Goal: Transaction & Acquisition: Purchase product/service

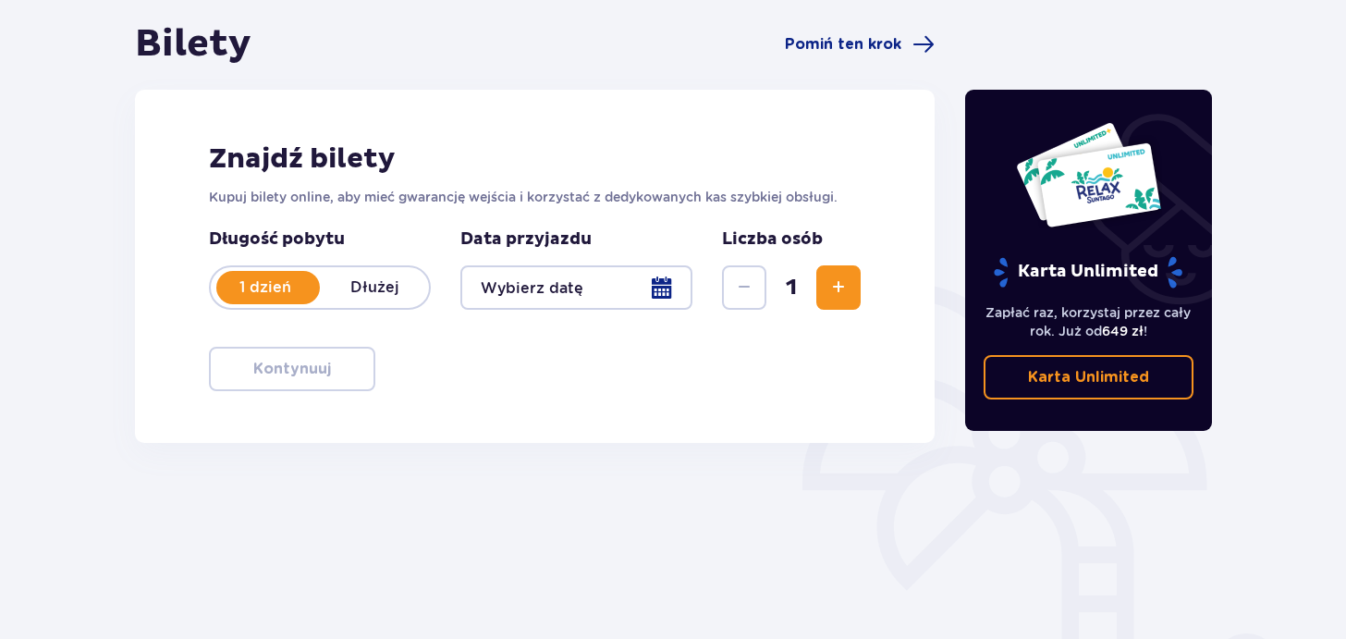
scroll to position [185, 0]
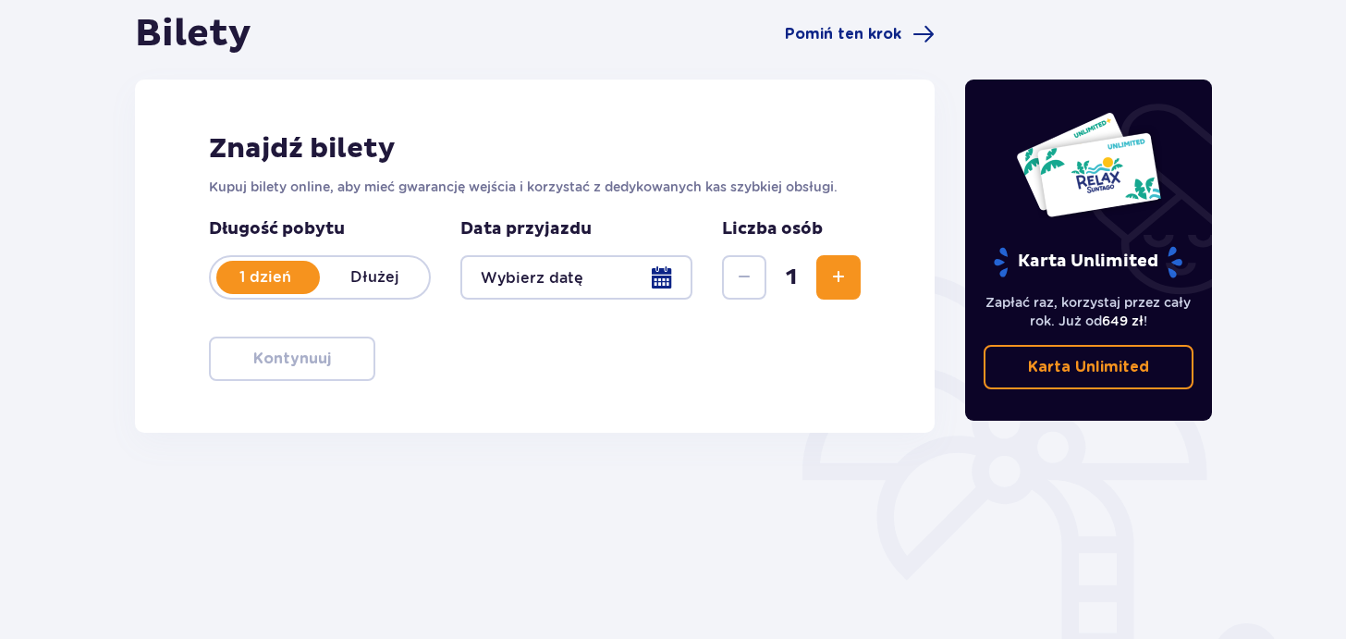
click at [656, 276] on div at bounding box center [576, 277] width 232 height 44
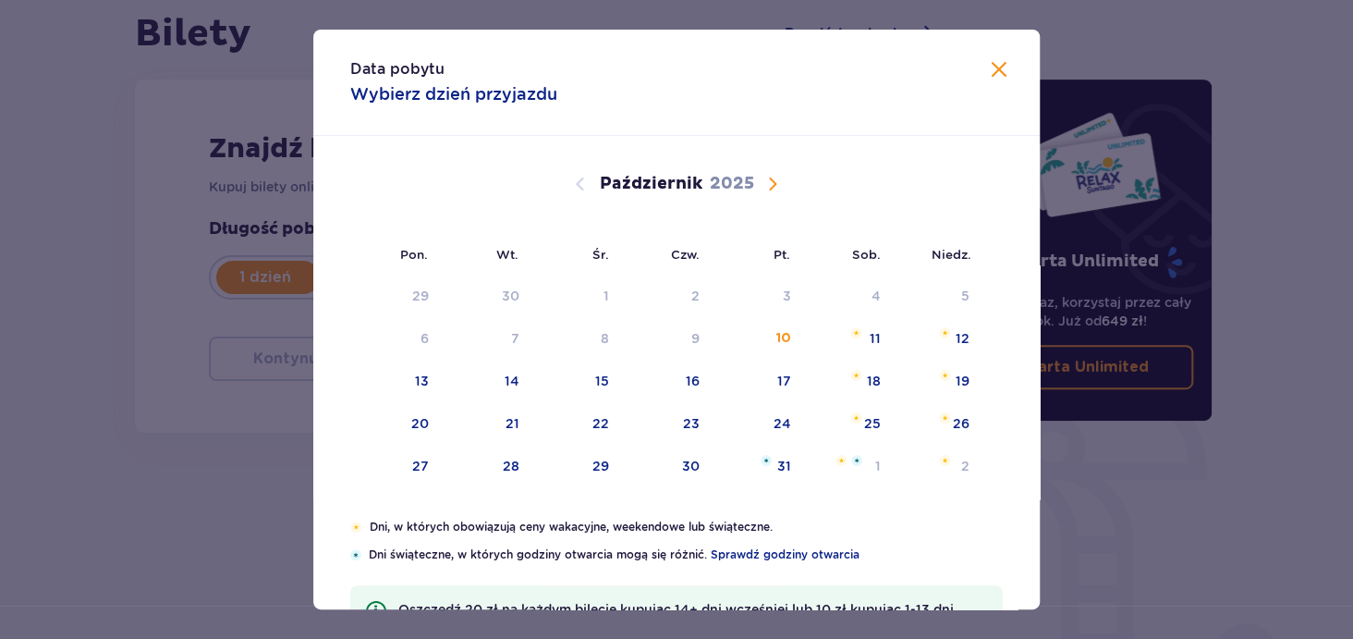
click at [764, 184] on span "Następny miesiąc" at bounding box center [773, 184] width 22 height 22
click at [425, 380] on div "10" at bounding box center [395, 381] width 91 height 41
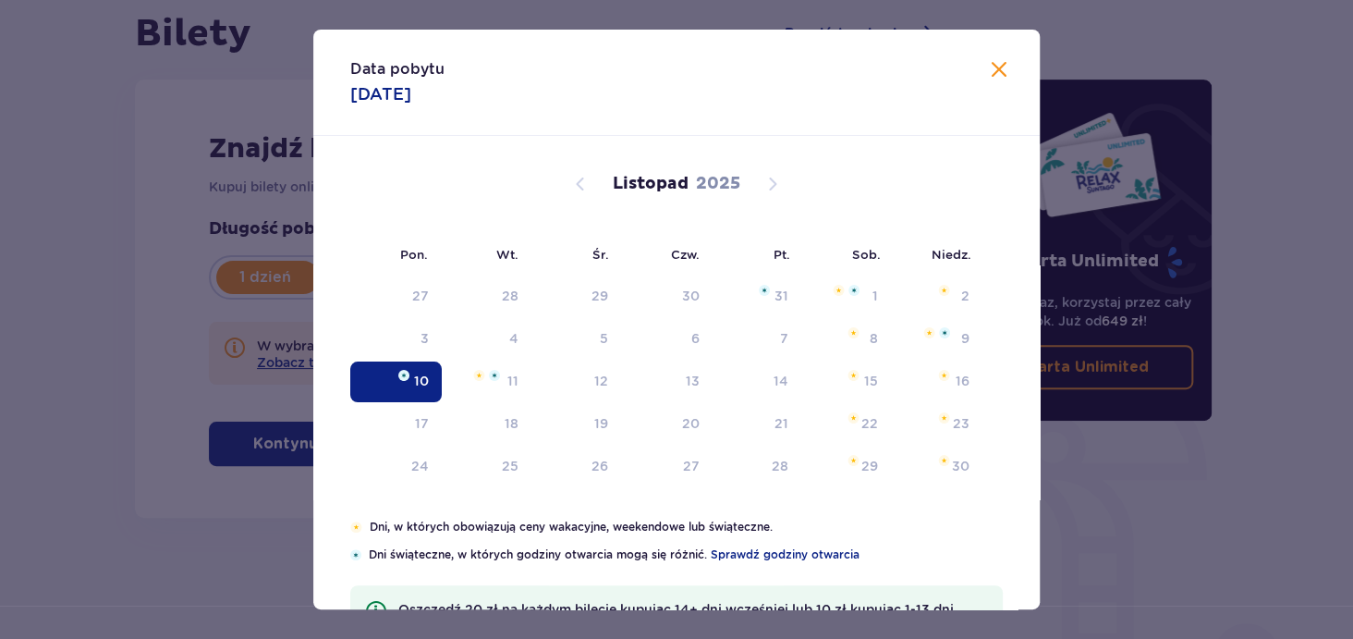
type input "[DATE]"
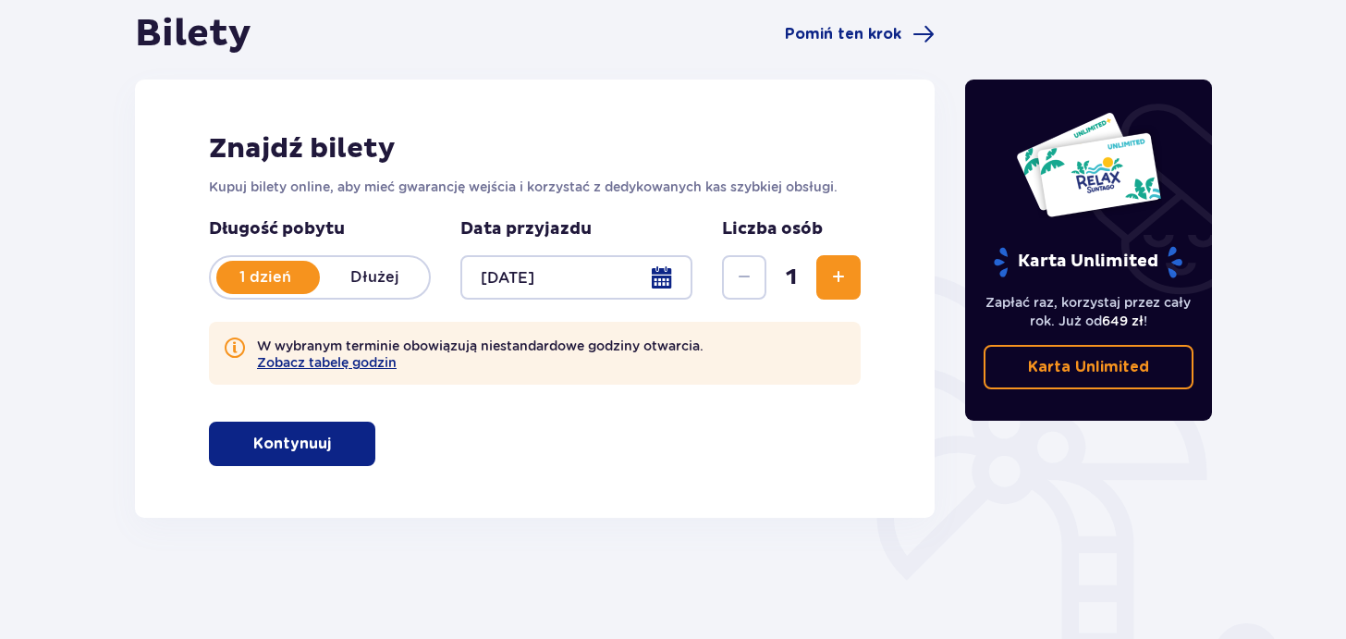
click at [848, 268] on button "Zwiększ" at bounding box center [838, 277] width 44 height 44
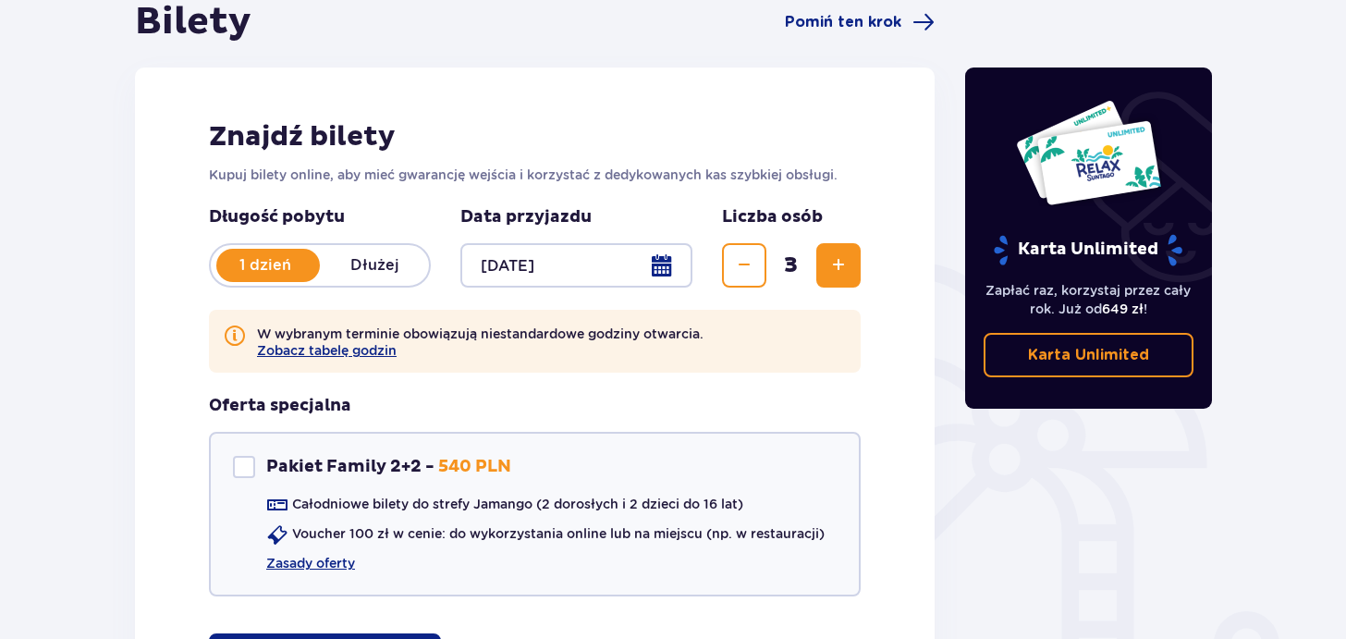
scroll to position [398, 0]
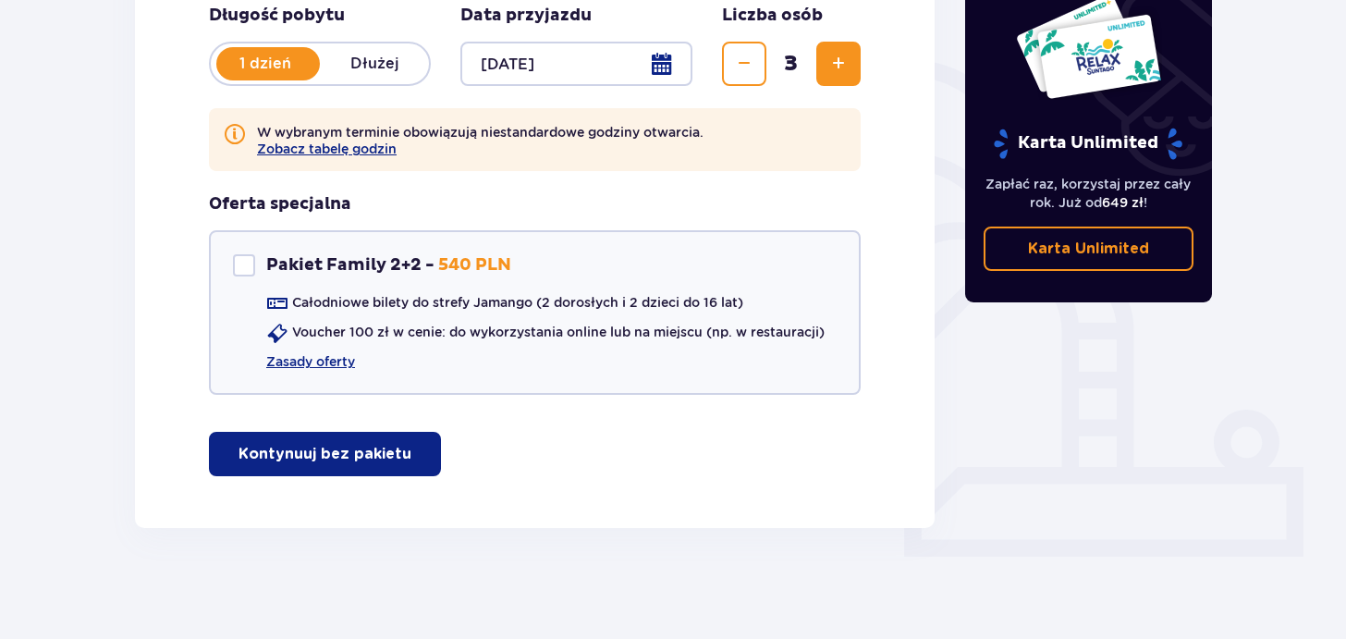
click at [351, 457] on p "Kontynuuj bez pakietu" at bounding box center [324, 454] width 173 height 20
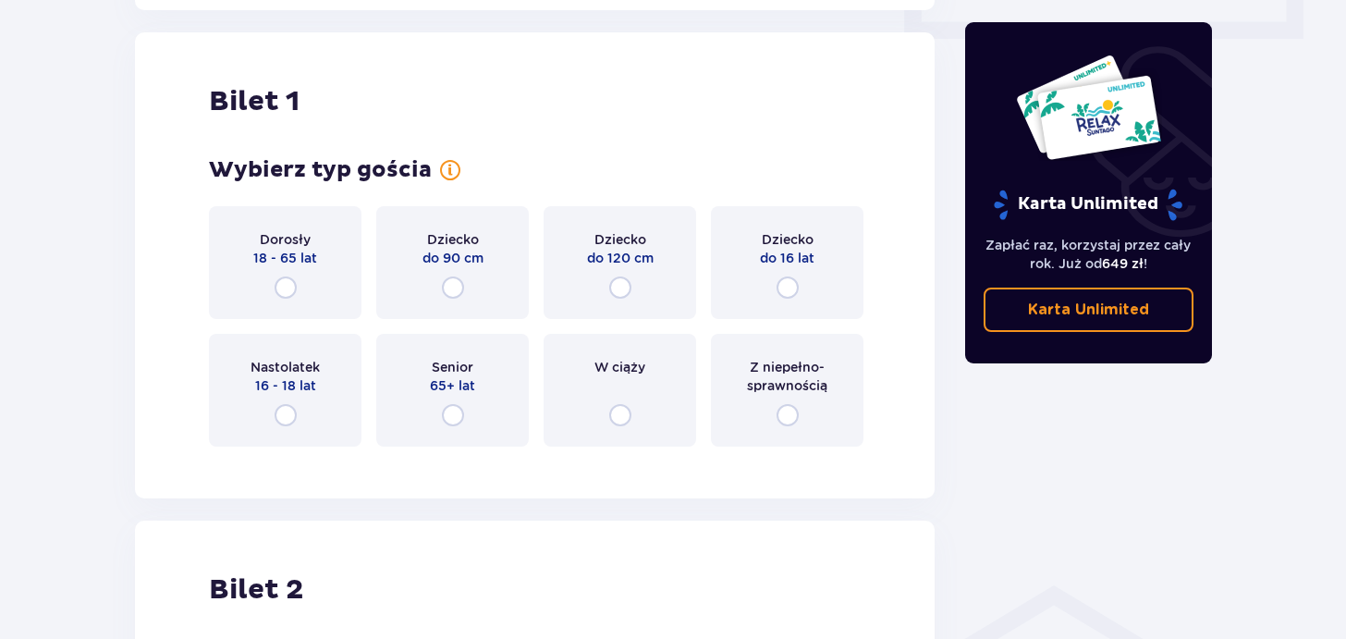
scroll to position [925, 0]
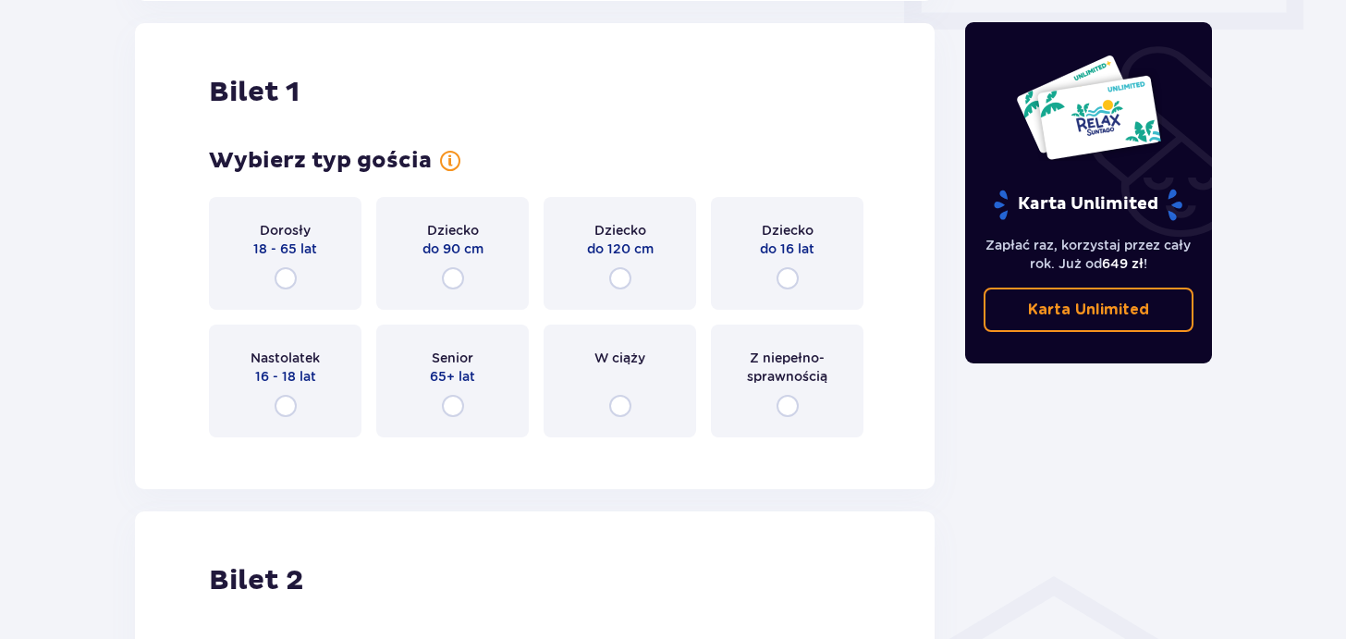
click at [804, 408] on div "Z niepełno­sprawnością" at bounding box center [787, 380] width 152 height 113
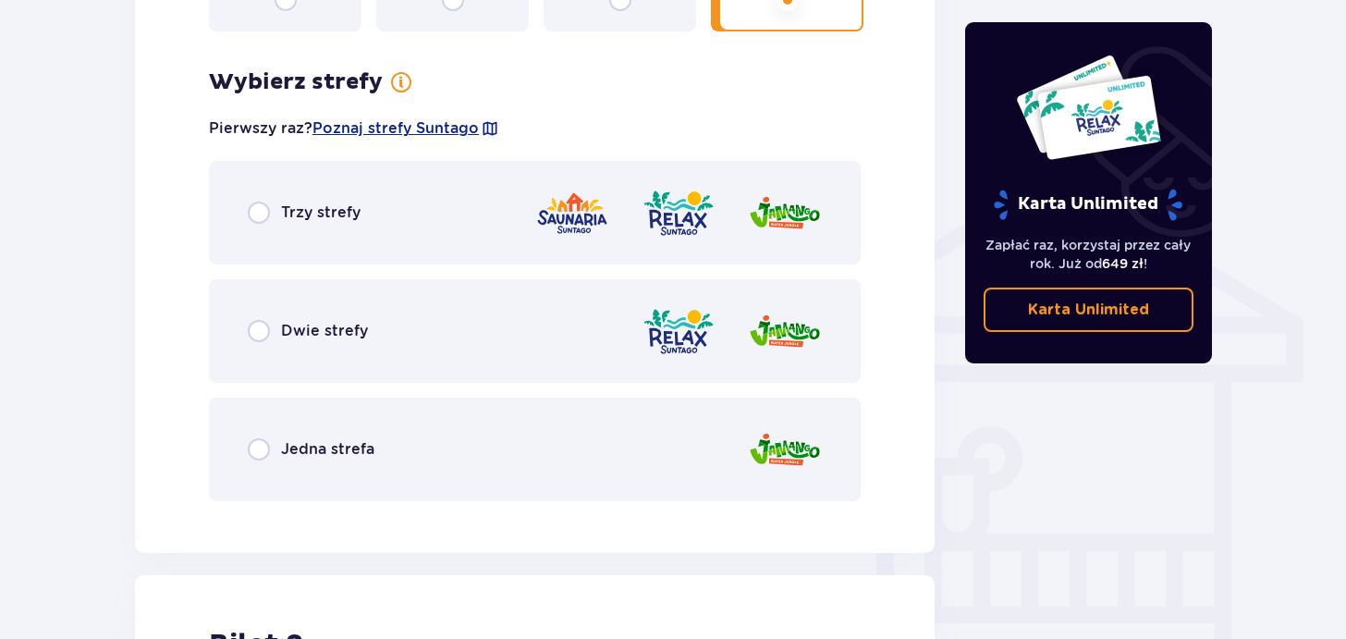
scroll to position [1377, 0]
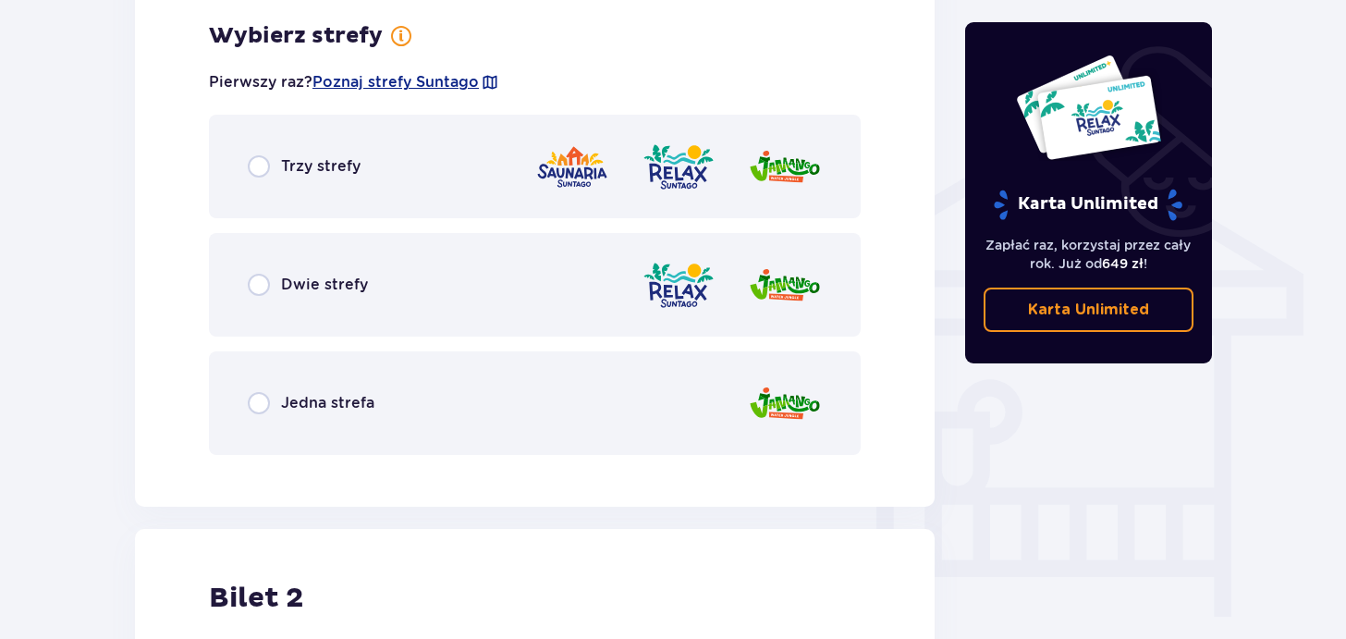
click at [463, 410] on div "Jedna strefa" at bounding box center [535, 403] width 652 height 104
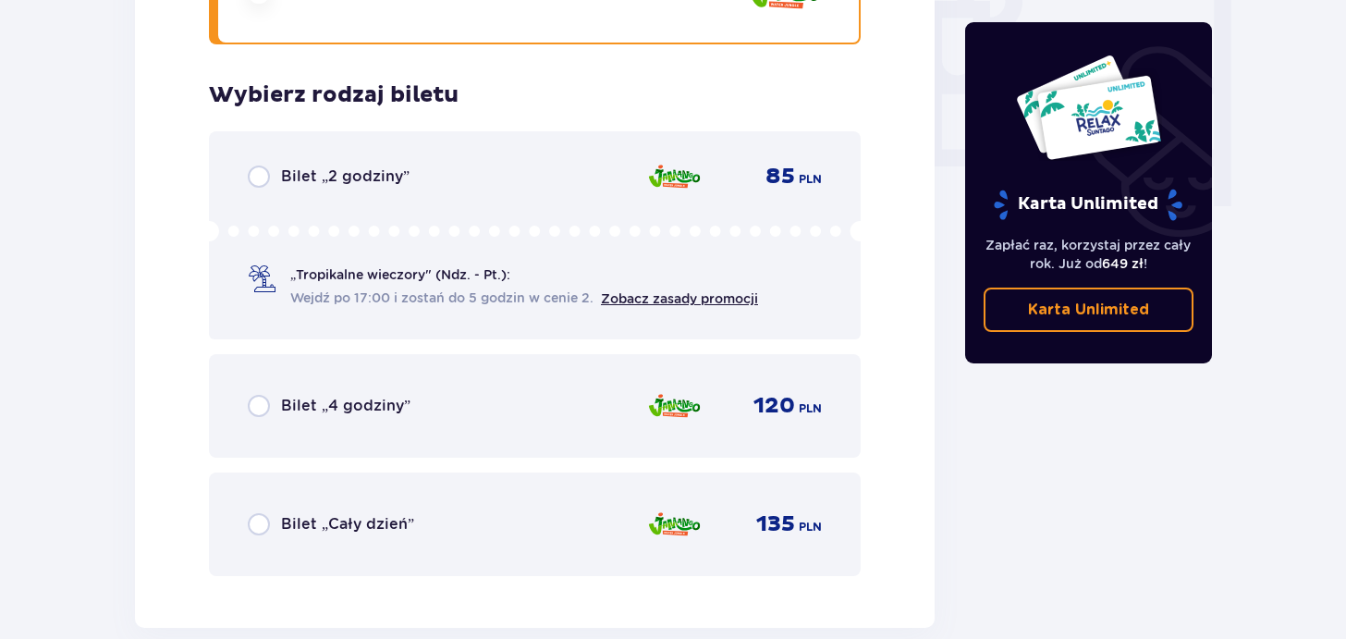
click at [374, 300] on div "Bilet „2 godziny” 85 PLN „Tropikalne wieczory" (Ndz. - Pt.): Wejdź po 17:00 i z…" at bounding box center [535, 235] width 652 height 208
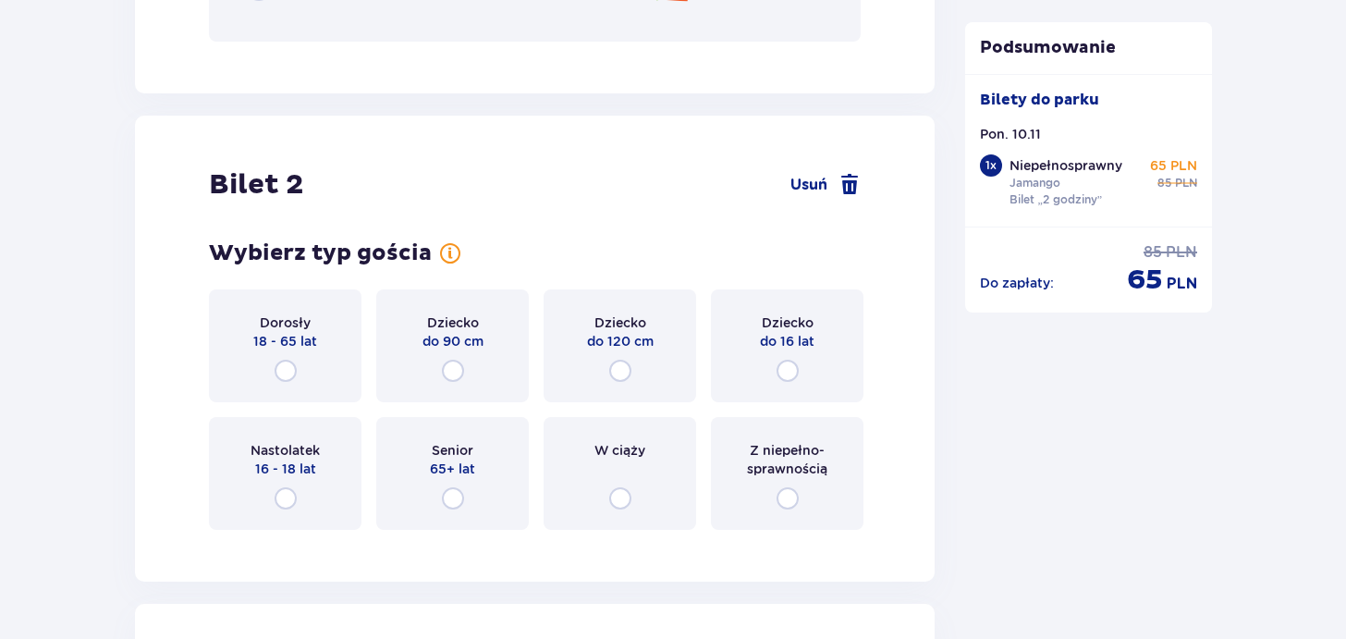
click at [806, 481] on div "Z niepełno­sprawnością" at bounding box center [787, 473] width 152 height 113
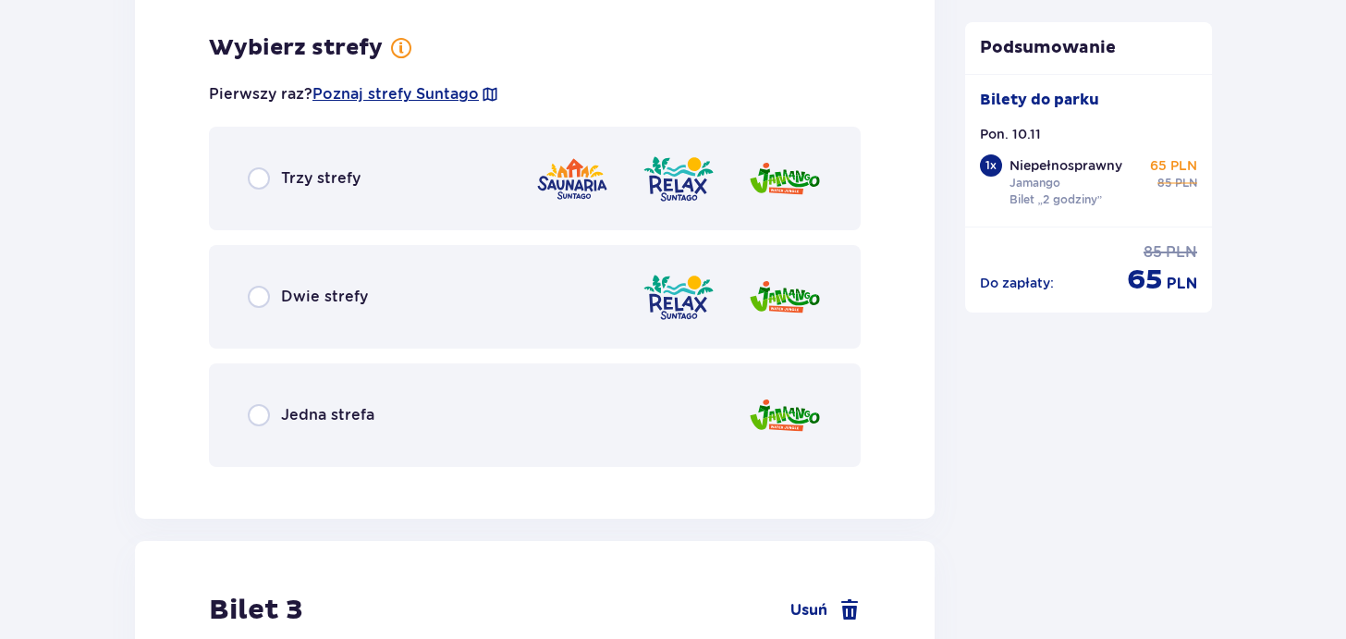
scroll to position [2865, 0]
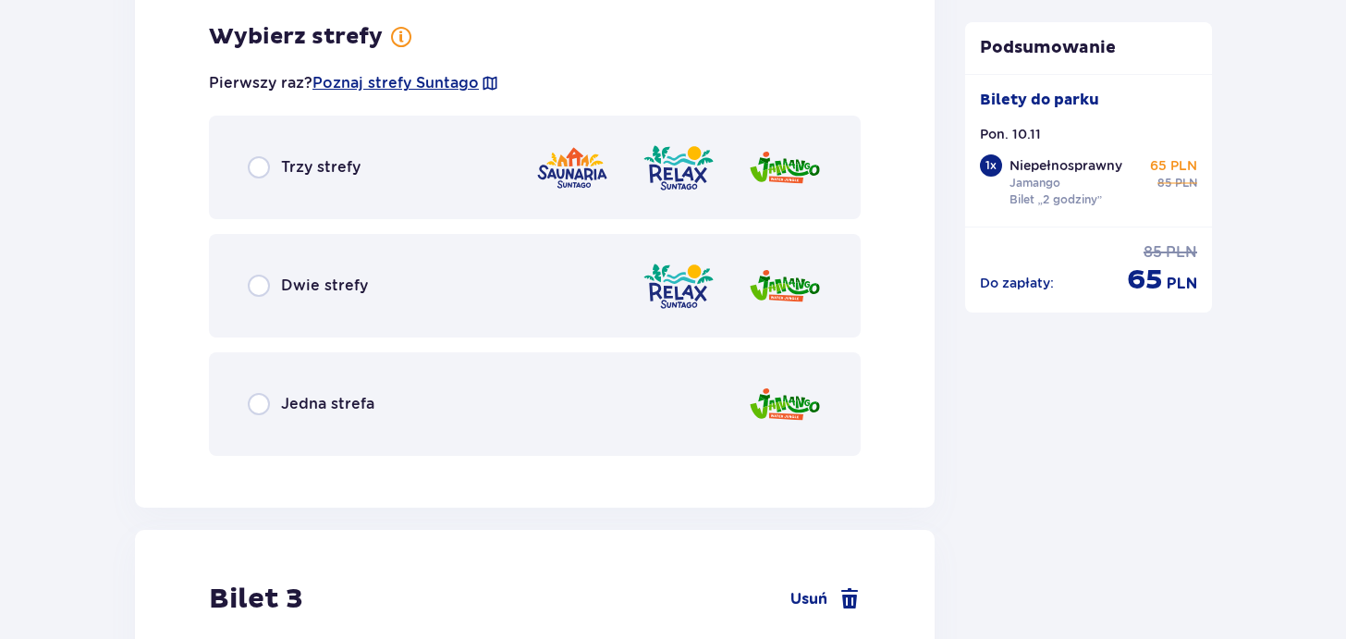
click at [379, 281] on div "Dwie strefy" at bounding box center [535, 286] width 652 height 104
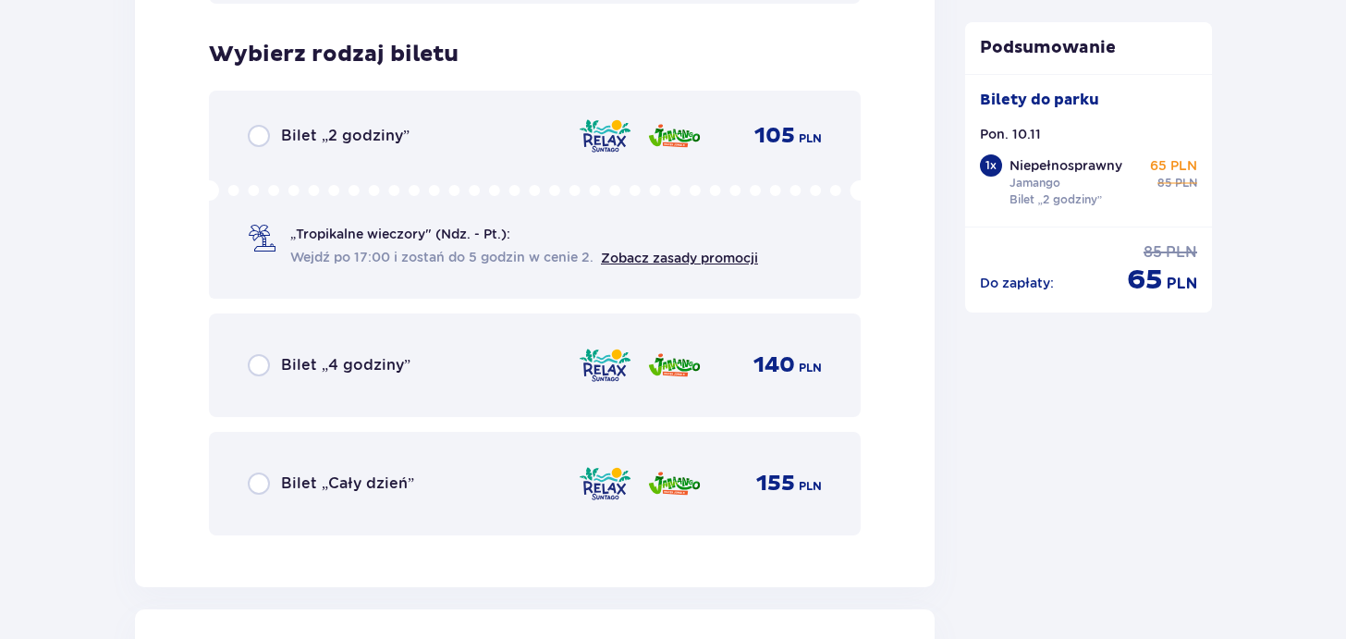
scroll to position [3334, 0]
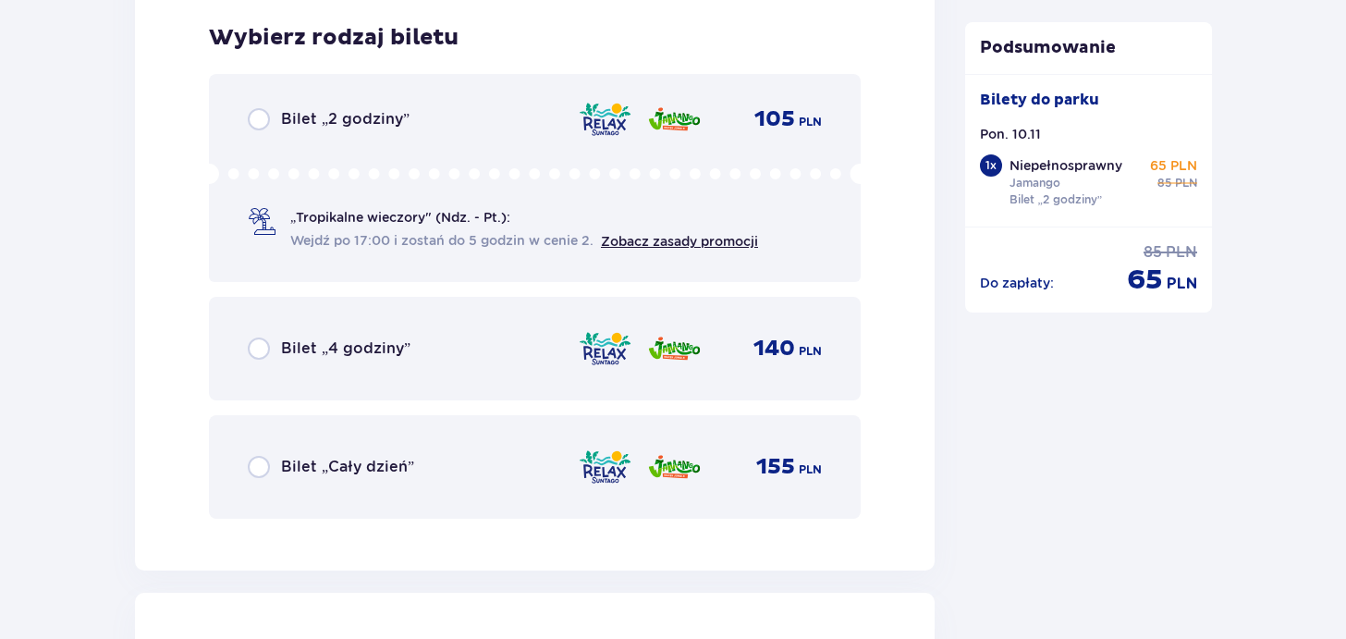
click at [475, 367] on div "Bilet „4 godziny” 140 PLN" at bounding box center [535, 349] width 652 height 104
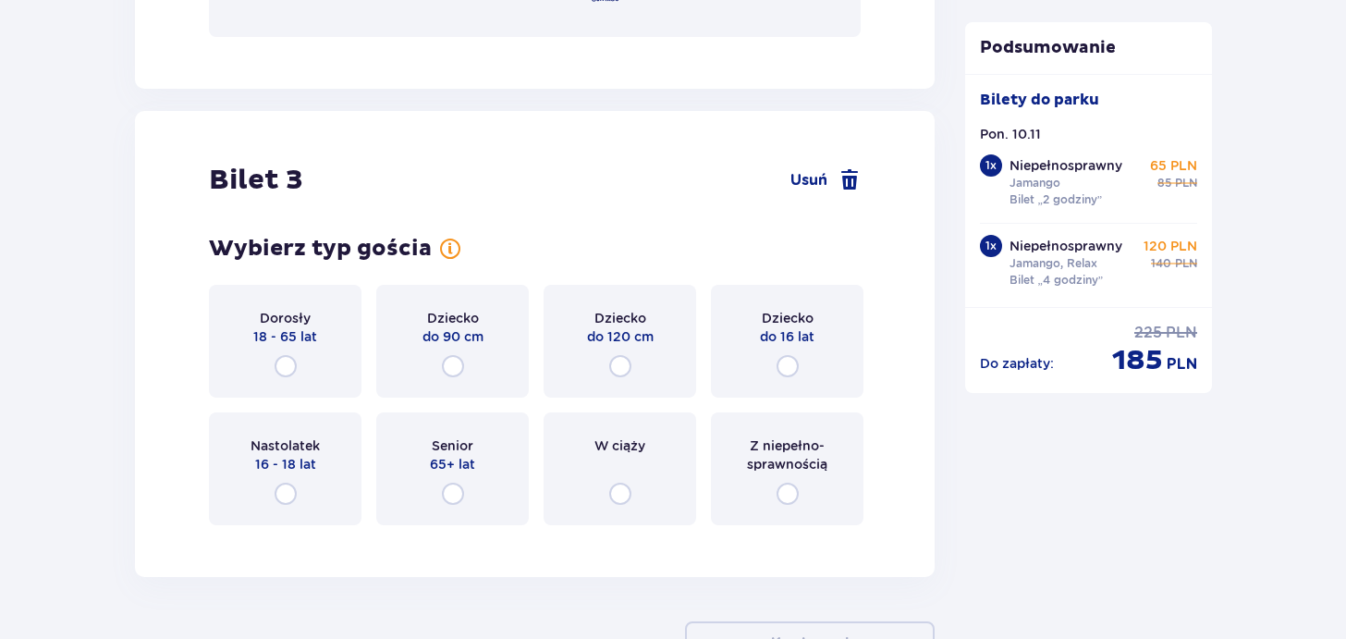
scroll to position [3901, 0]
